Goal: Transaction & Acquisition: Purchase product/service

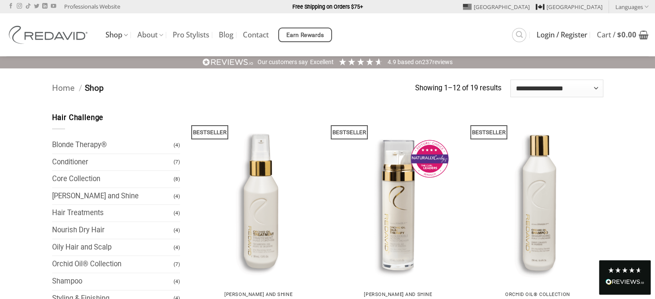
click at [550, 36] on span "Login / Register" at bounding box center [562, 34] width 51 height 7
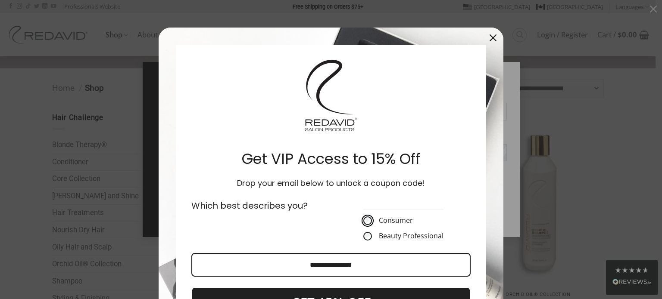
click at [386, 115] on div "Marketing offer form" at bounding box center [330, 98] width 293 height 91
click at [491, 38] on icon "close icon" at bounding box center [492, 37] width 7 height 7
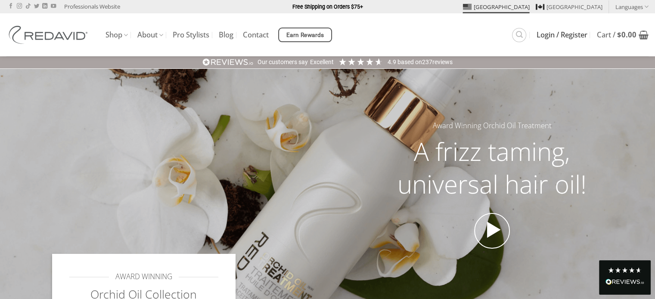
click at [554, 34] on span "Login / Register" at bounding box center [562, 34] width 51 height 7
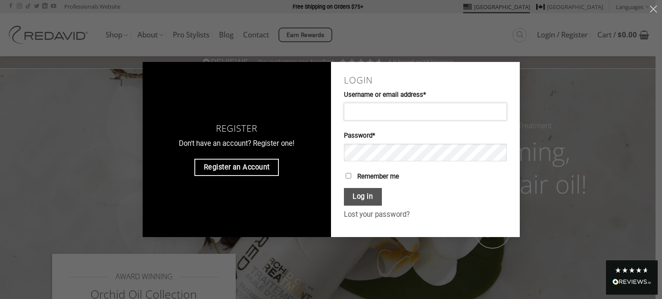
click at [376, 106] on input "Username or email address * Required" at bounding box center [425, 111] width 163 height 17
type input "**********"
click at [491, 154] on button "Show password" at bounding box center [491, 153] width 16 height 19
click at [364, 199] on button "Log in" at bounding box center [363, 197] width 38 height 18
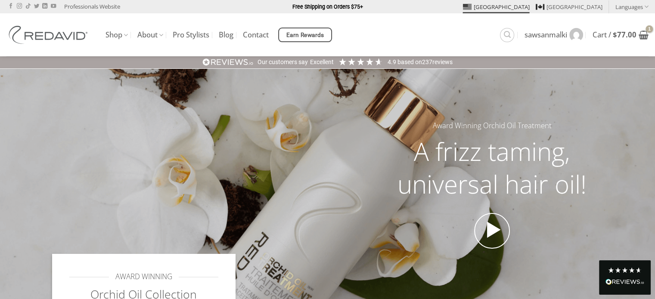
click at [300, 130] on div "Award Winning Orchid Oil Treatment A frizz taming, universal hair oil!" at bounding box center [328, 198] width 564 height 156
click at [524, 156] on h2 "A frizz taming, universal hair oil!" at bounding box center [492, 167] width 222 height 65
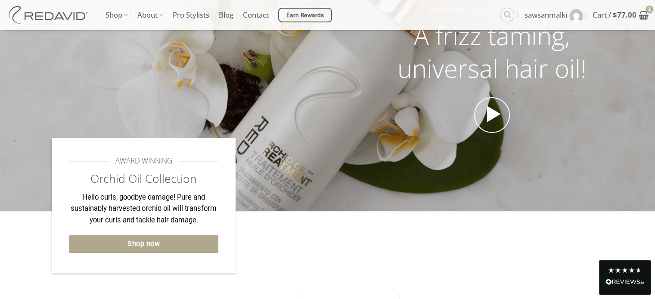
scroll to position [43, 0]
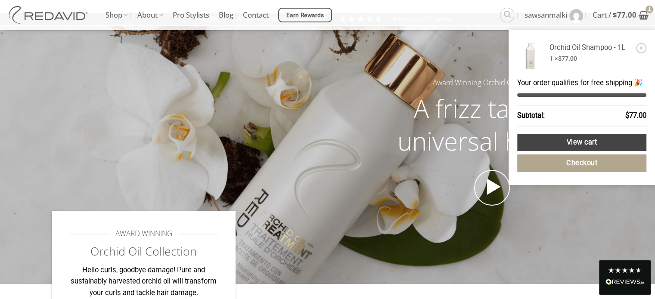
click at [579, 141] on link "View cart" at bounding box center [581, 143] width 129 height 18
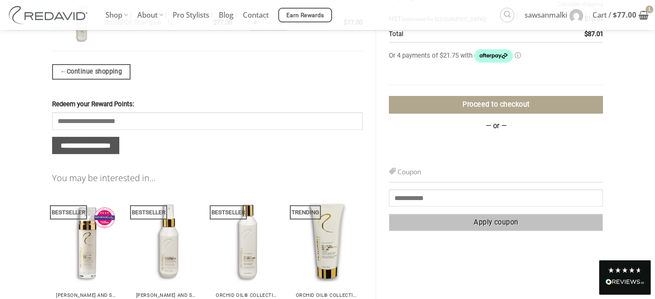
scroll to position [113, 0]
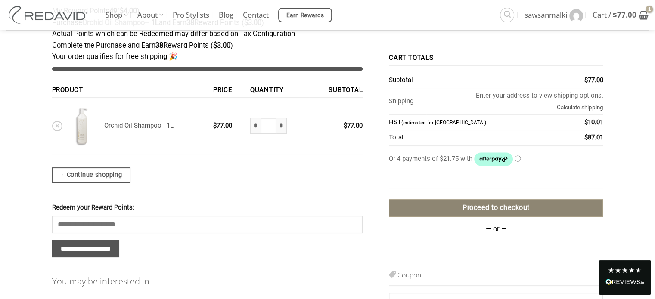
click at [479, 205] on link "Proceed to checkout" at bounding box center [496, 208] width 214 height 18
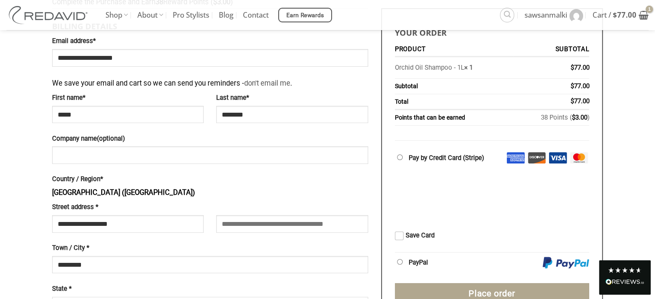
scroll to position [259, 0]
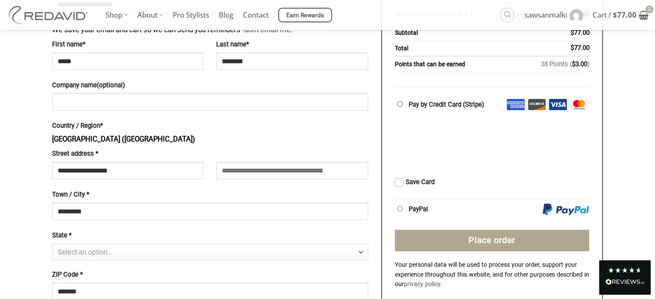
click at [127, 141] on p "Country / Region * United States (US)" at bounding box center [210, 133] width 316 height 25
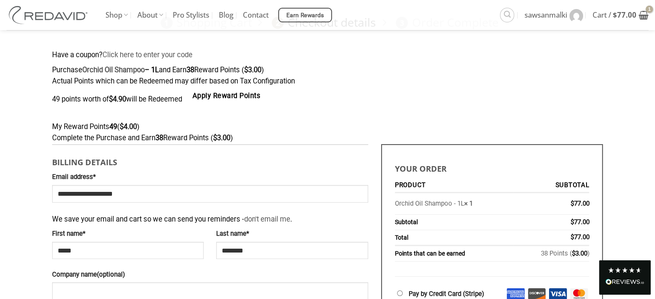
scroll to position [0, 0]
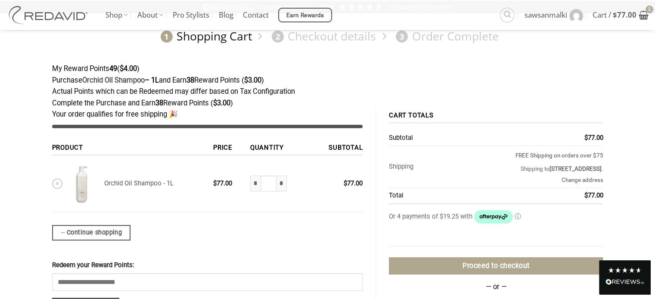
scroll to position [70, 0]
